Goal: Use online tool/utility: Utilize a website feature to perform a specific function

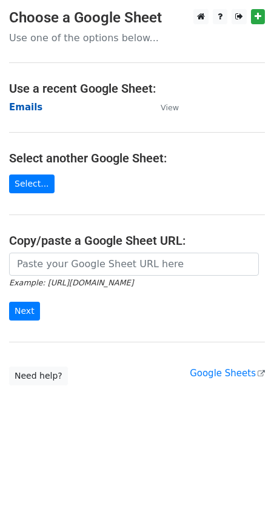
click at [21, 109] on strong "Emails" at bounding box center [25, 107] width 33 height 11
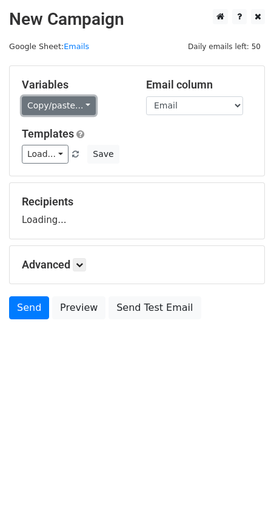
click at [49, 104] on link "Copy/paste..." at bounding box center [59, 105] width 74 height 19
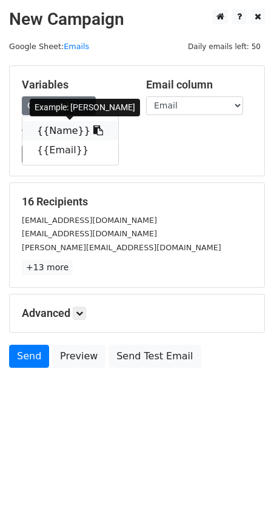
click at [61, 129] on link "{{Name}}" at bounding box center [70, 130] width 96 height 19
